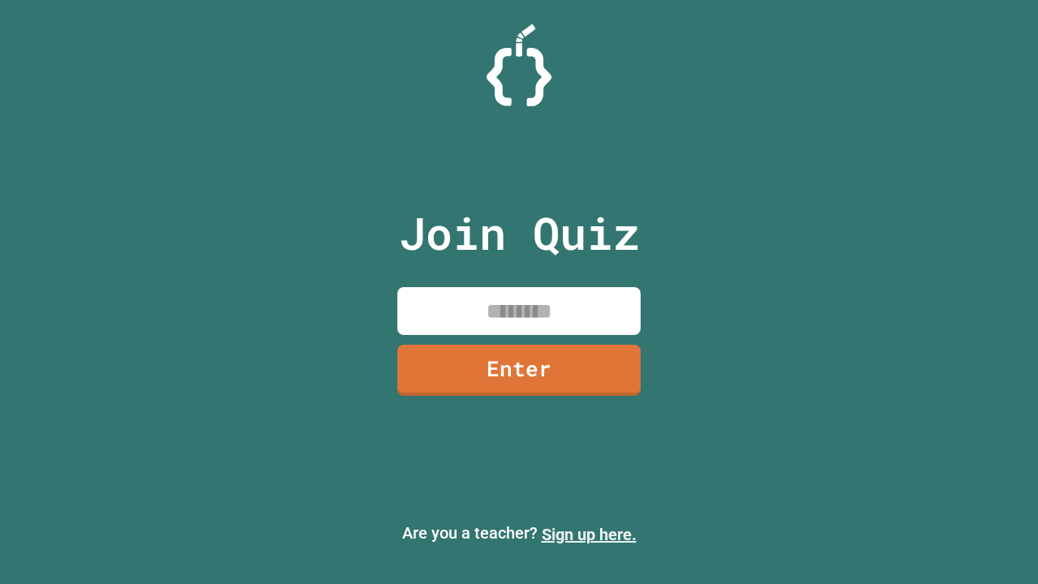
click at [589, 535] on link "Sign up here." at bounding box center [589, 534] width 95 height 19
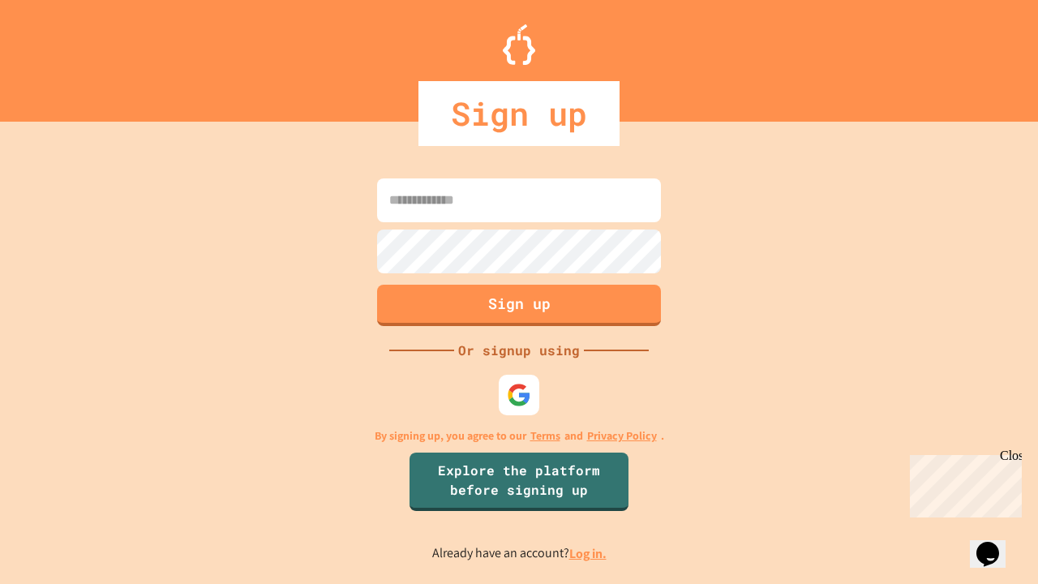
click at [589, 553] on link "Log in." at bounding box center [587, 553] width 37 height 17
